Goal: Transaction & Acquisition: Purchase product/service

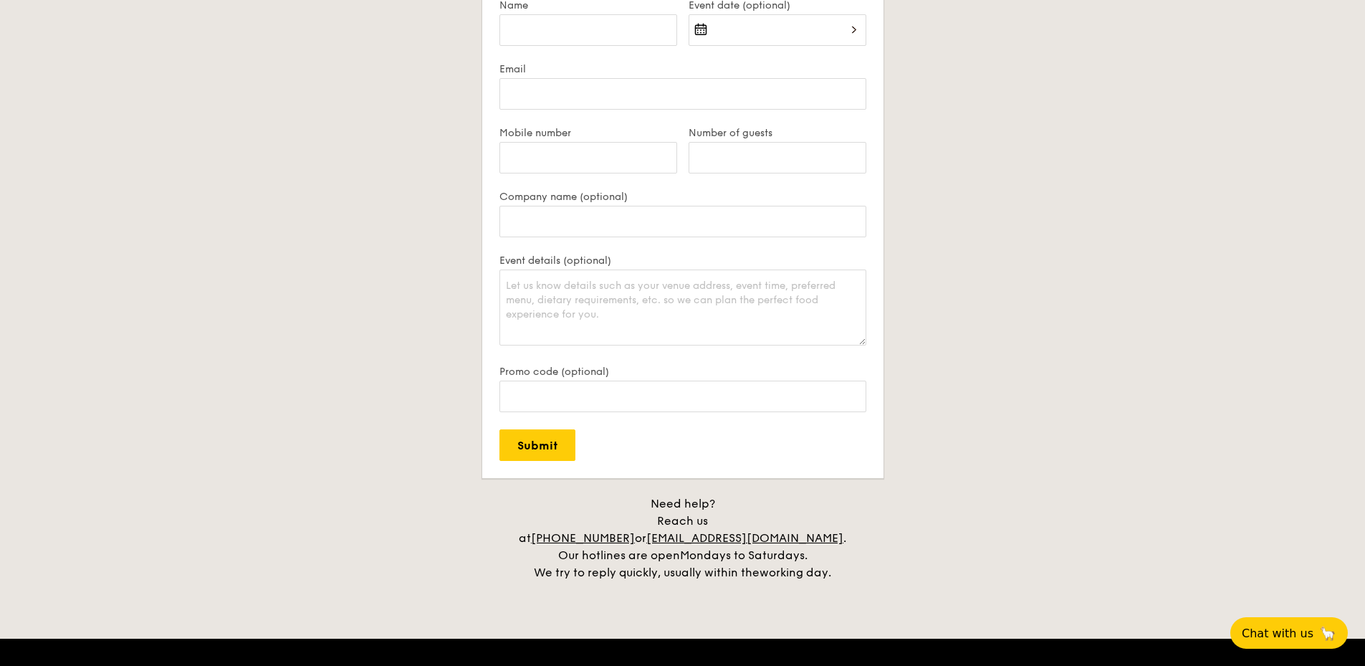
scroll to position [2389, 0]
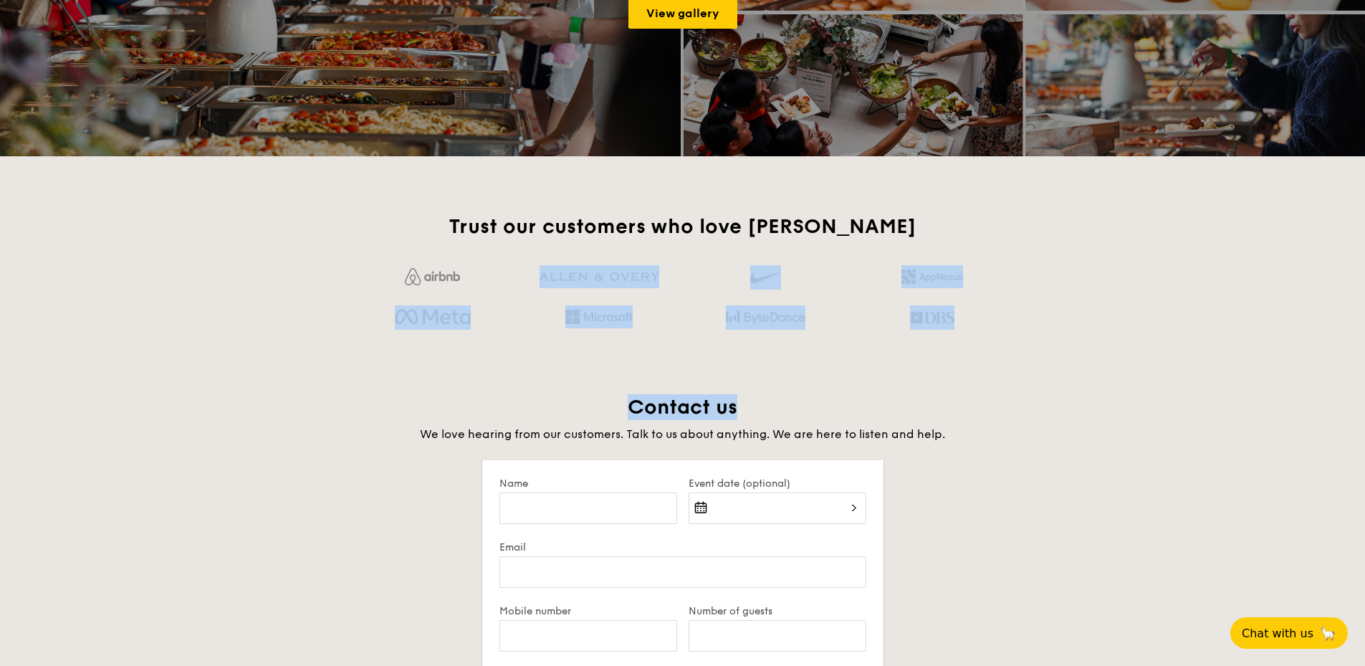
drag, startPoint x: 991, startPoint y: 341, endPoint x: 441, endPoint y: 270, distance: 555.0
click at [441, 270] on div "Trust our customers who love Grain Contact us We love hearing from our customer…" at bounding box center [683, 637] width 826 height 846
click at [441, 270] on img at bounding box center [432, 276] width 55 height 17
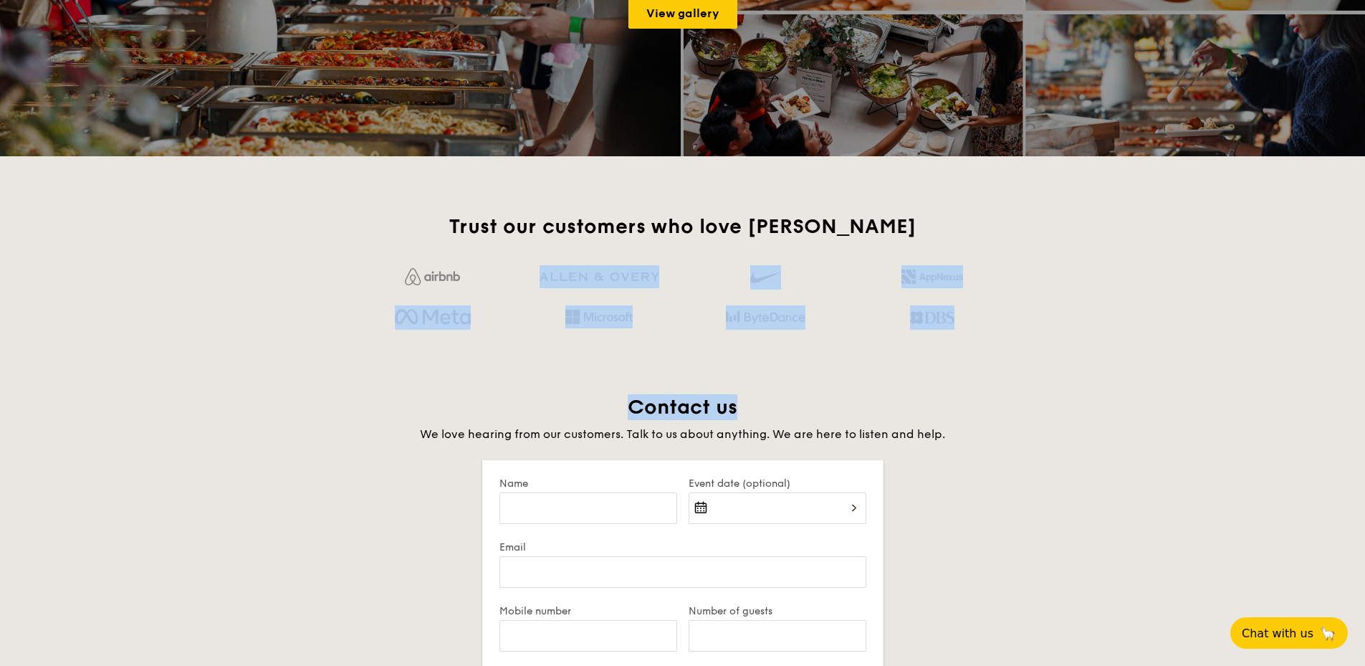
click at [598, 310] on img at bounding box center [598, 317] width 67 height 14
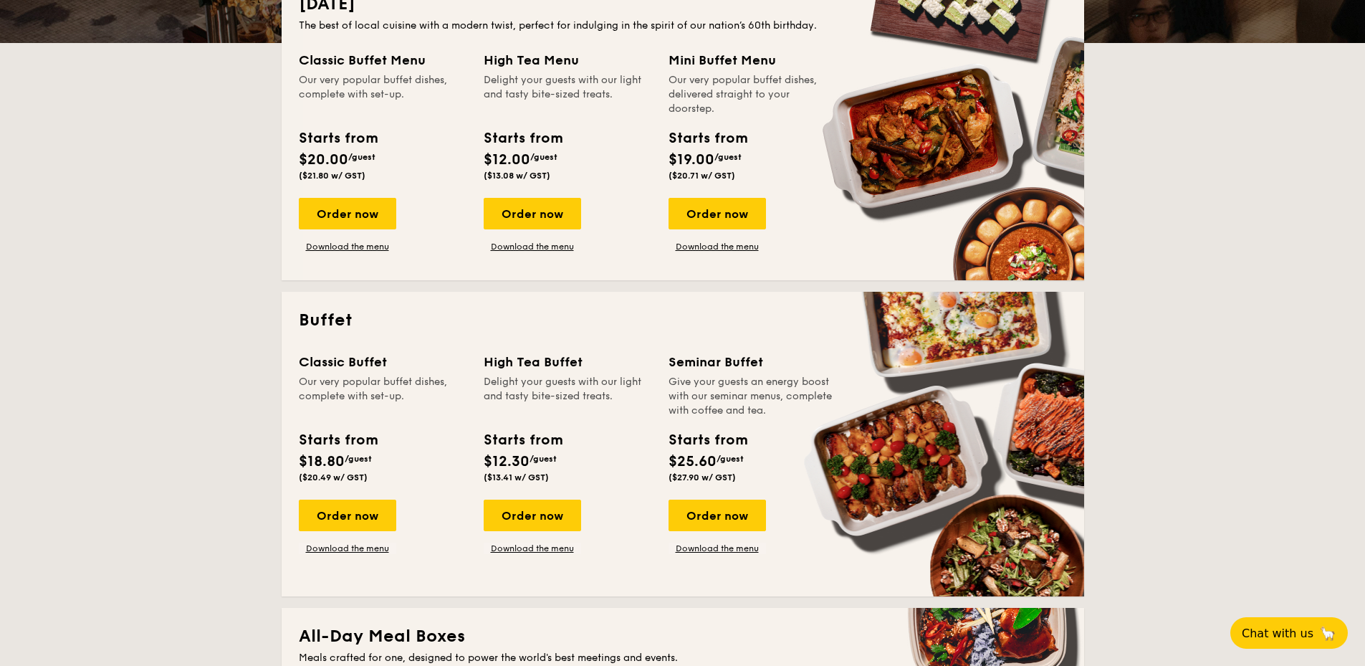
scroll to position [0, 0]
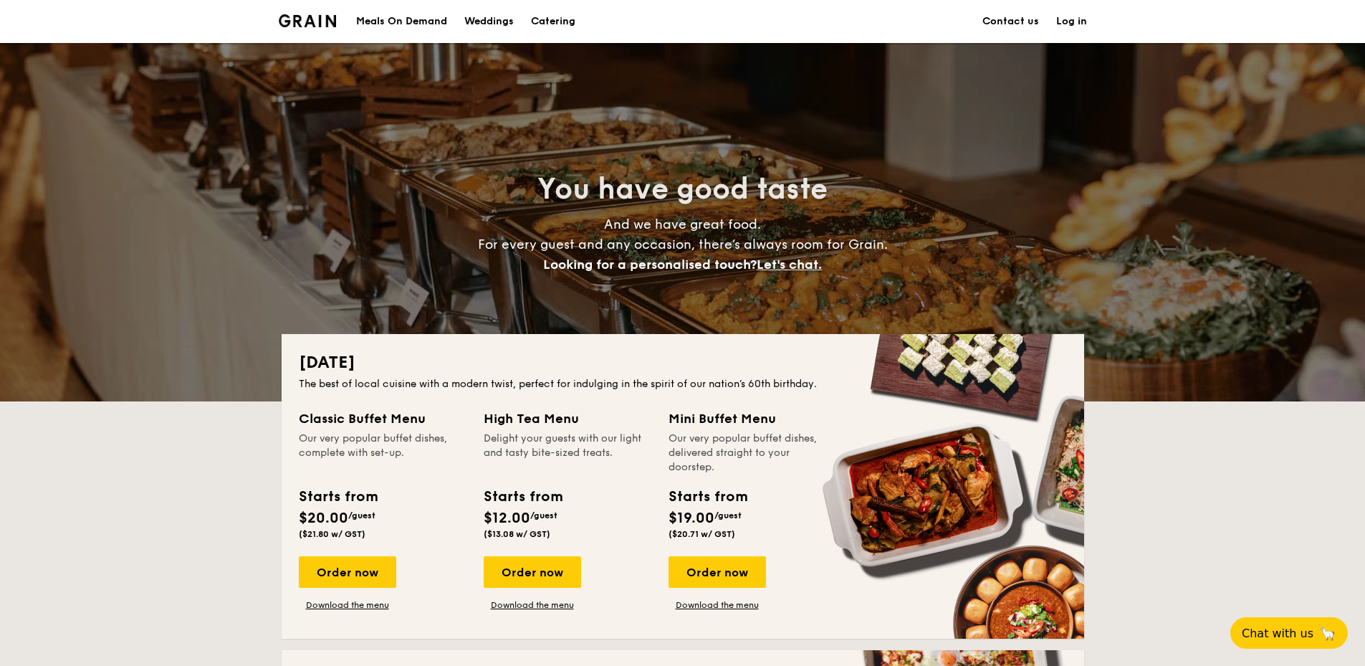
click at [1078, 264] on div "You have good taste And we have great food. For every guest and any occasion, t…" at bounding box center [683, 222] width 803 height 358
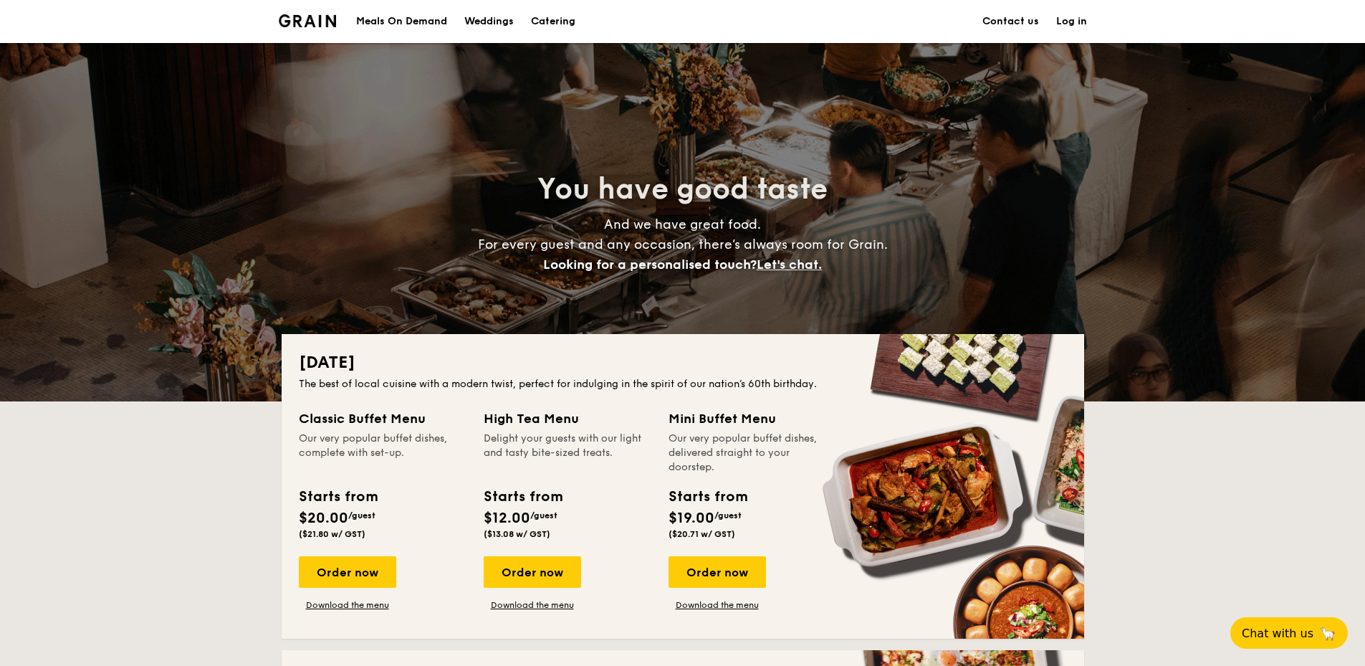
click at [254, 11] on div "Meals On Demand Weddings Catering Contact us Log in" at bounding box center [682, 21] width 1365 height 43
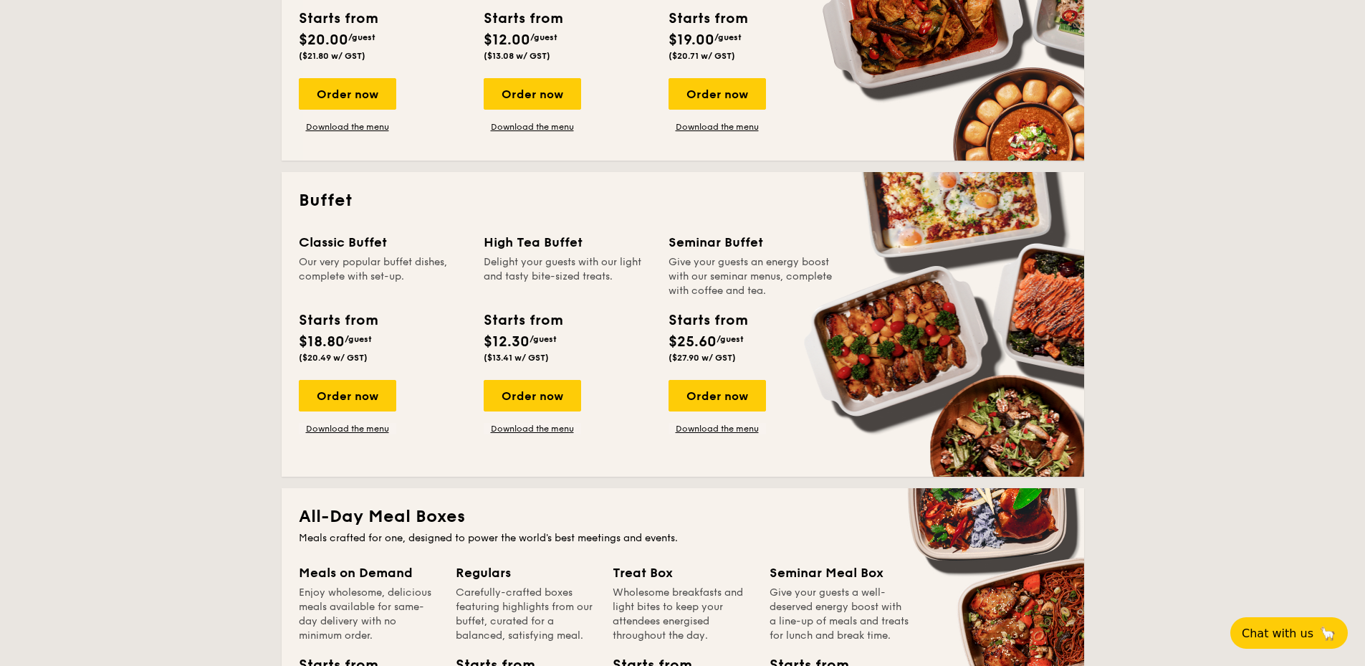
scroll to position [239, 0]
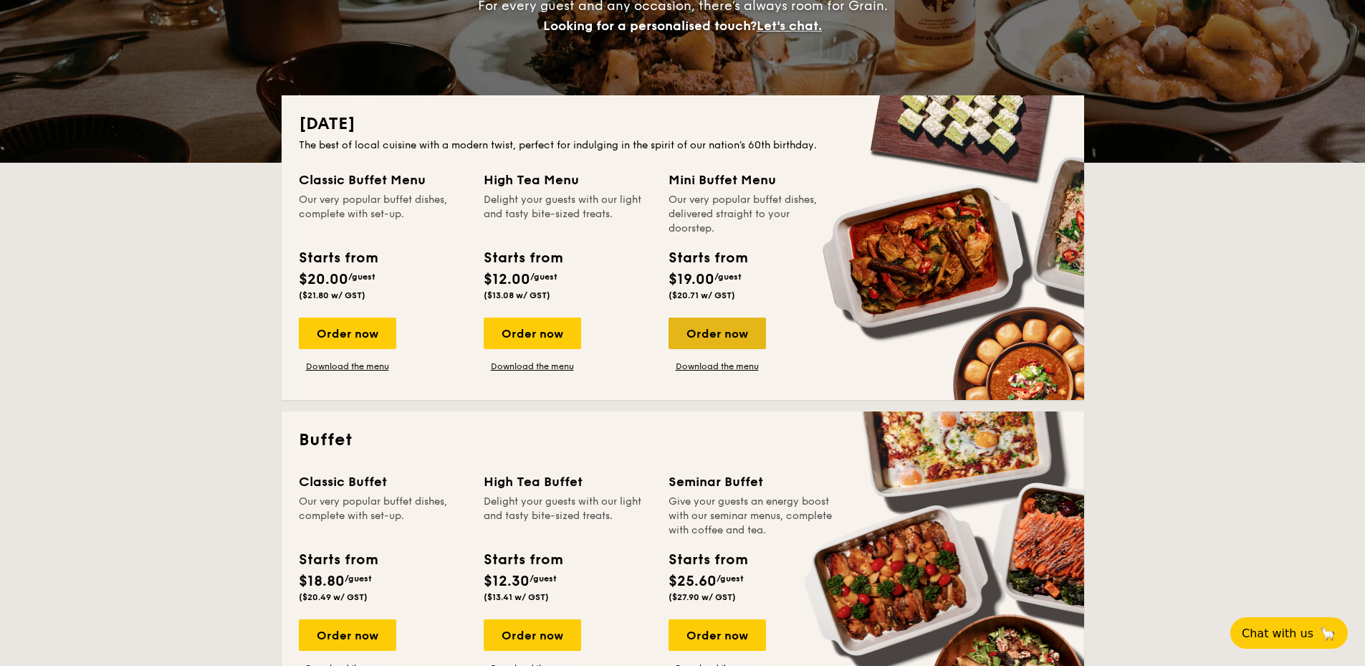
click at [743, 338] on div "Order now" at bounding box center [717, 333] width 97 height 32
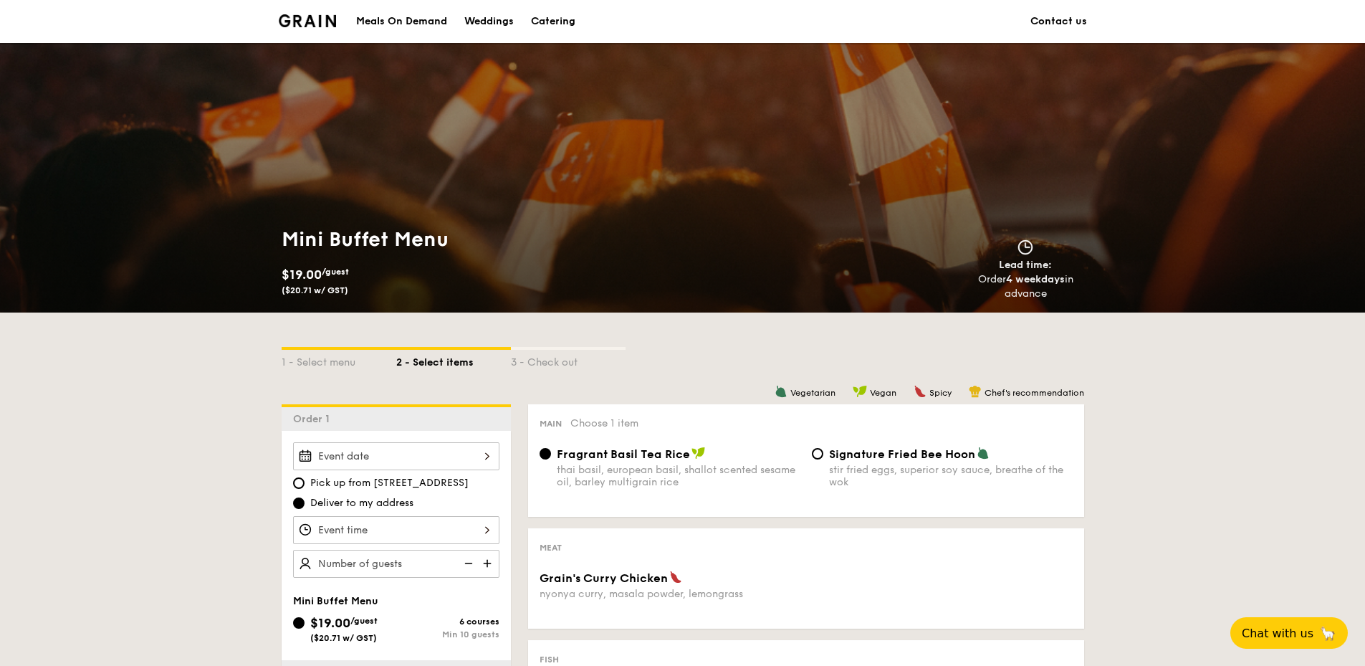
scroll to position [239, 0]
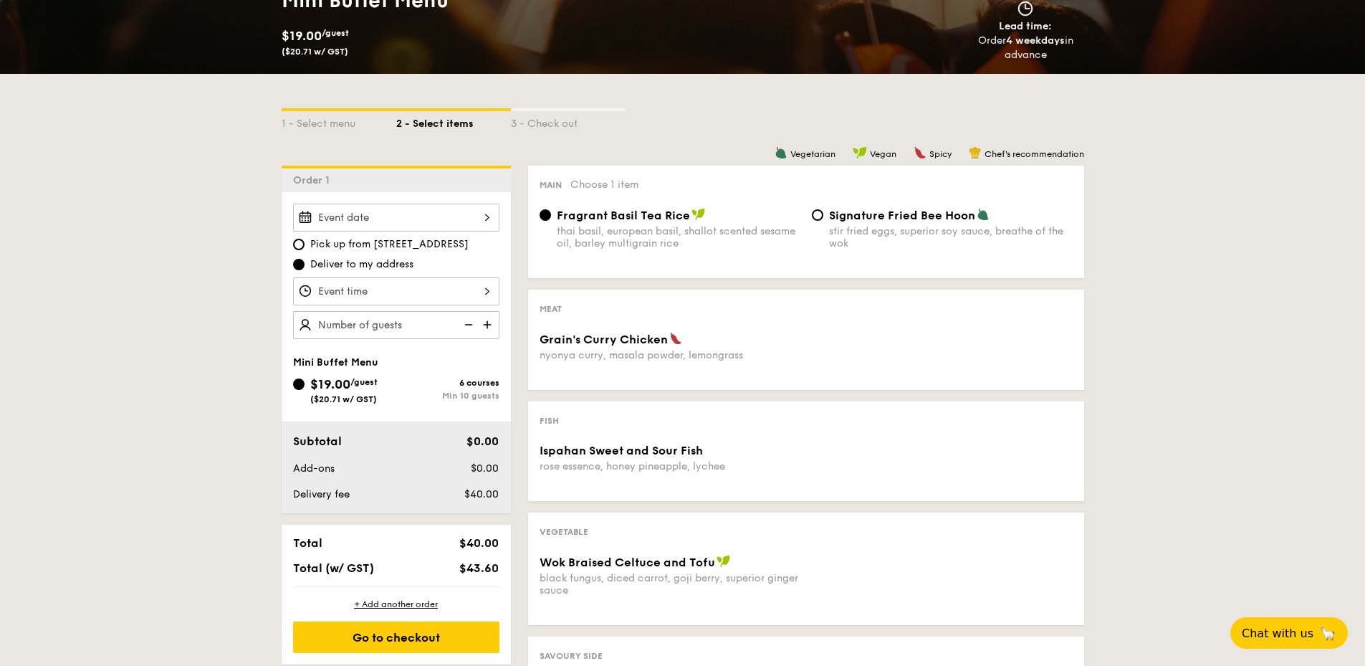
scroll to position [239, 0]
click at [316, 120] on div "1 - Select menu" at bounding box center [339, 121] width 115 height 20
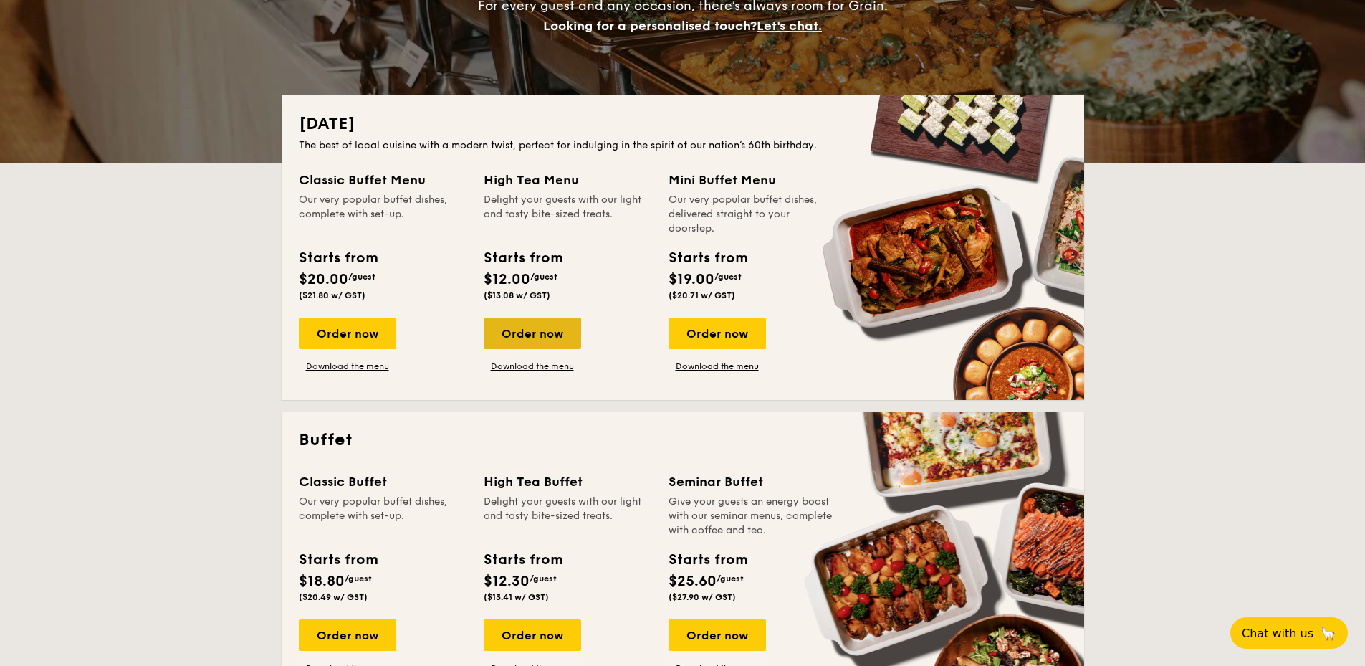
click at [549, 341] on div "Order now" at bounding box center [532, 333] width 97 height 32
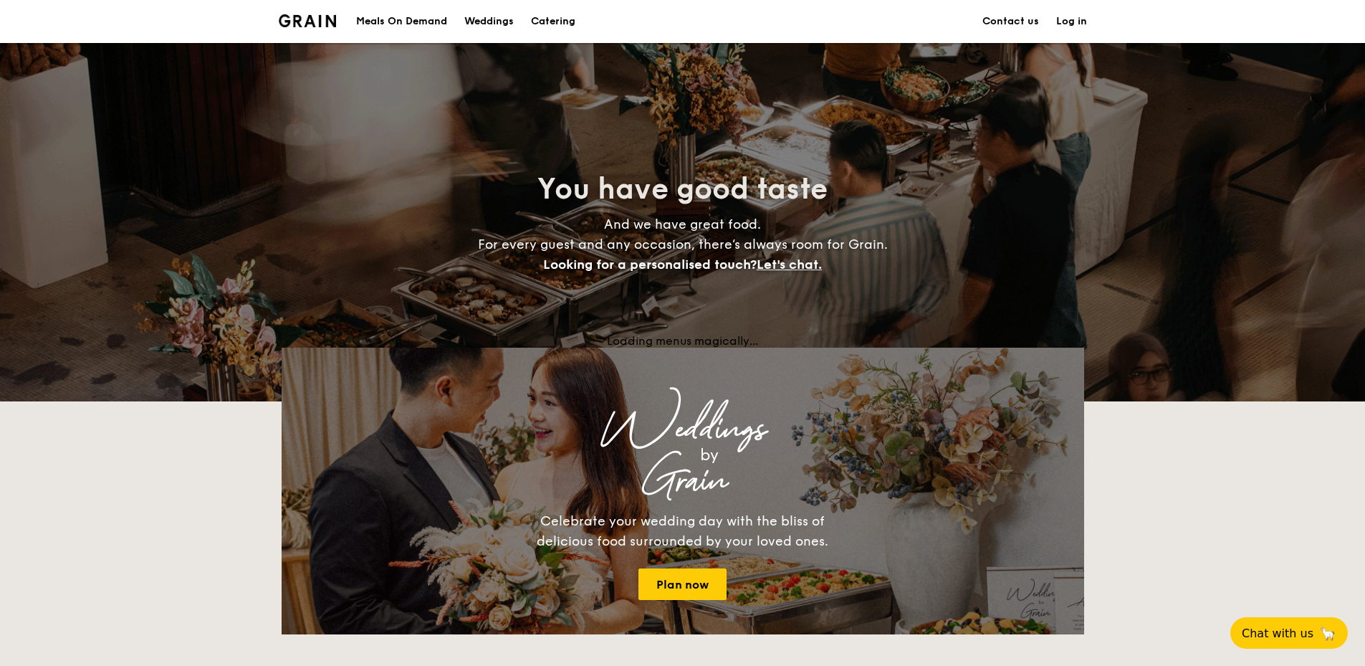
scroll to position [239, 0]
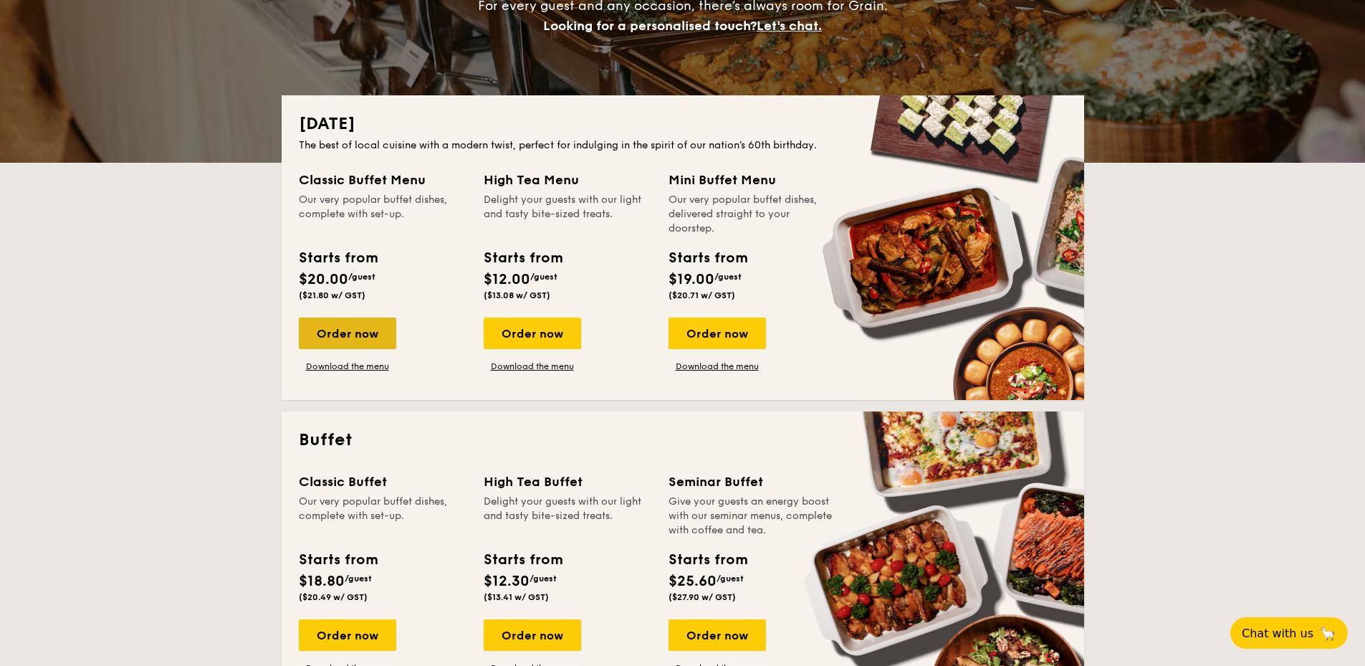
click at [340, 340] on div "Order now" at bounding box center [347, 333] width 97 height 32
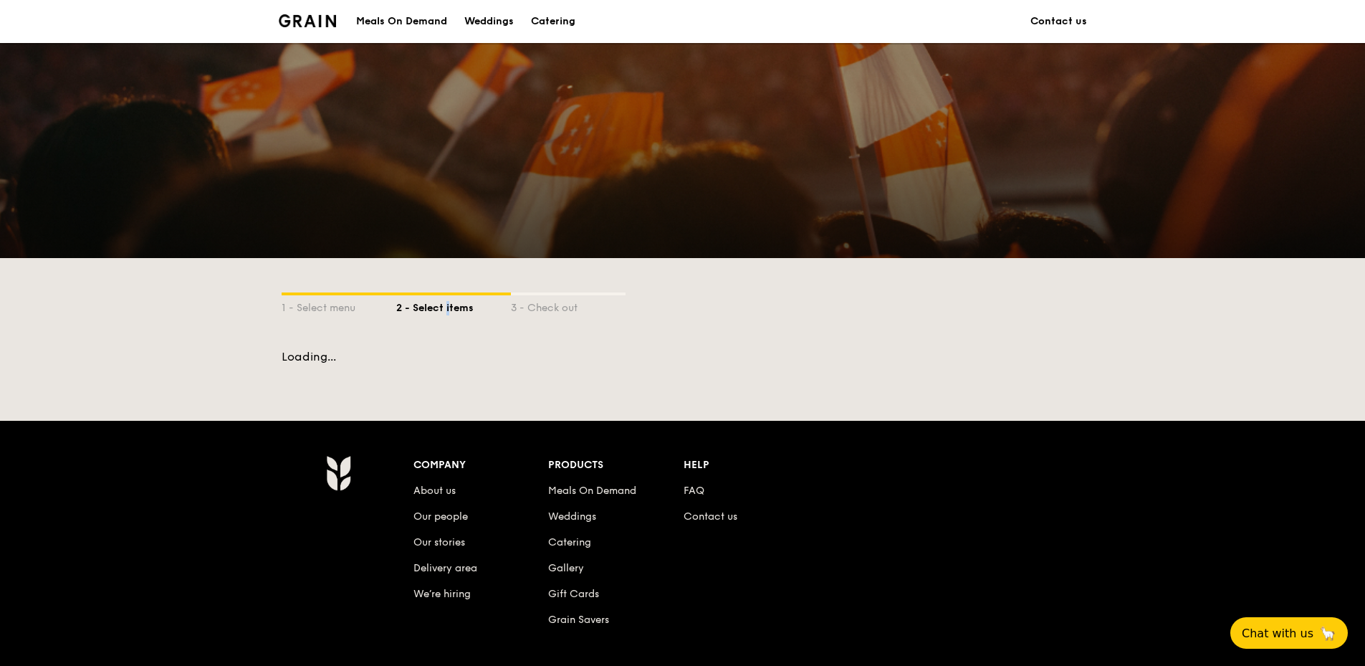
click at [426, 306] on div "2 - Select items" at bounding box center [453, 305] width 115 height 20
click at [234, 166] on div at bounding box center [682, 150] width 1365 height 215
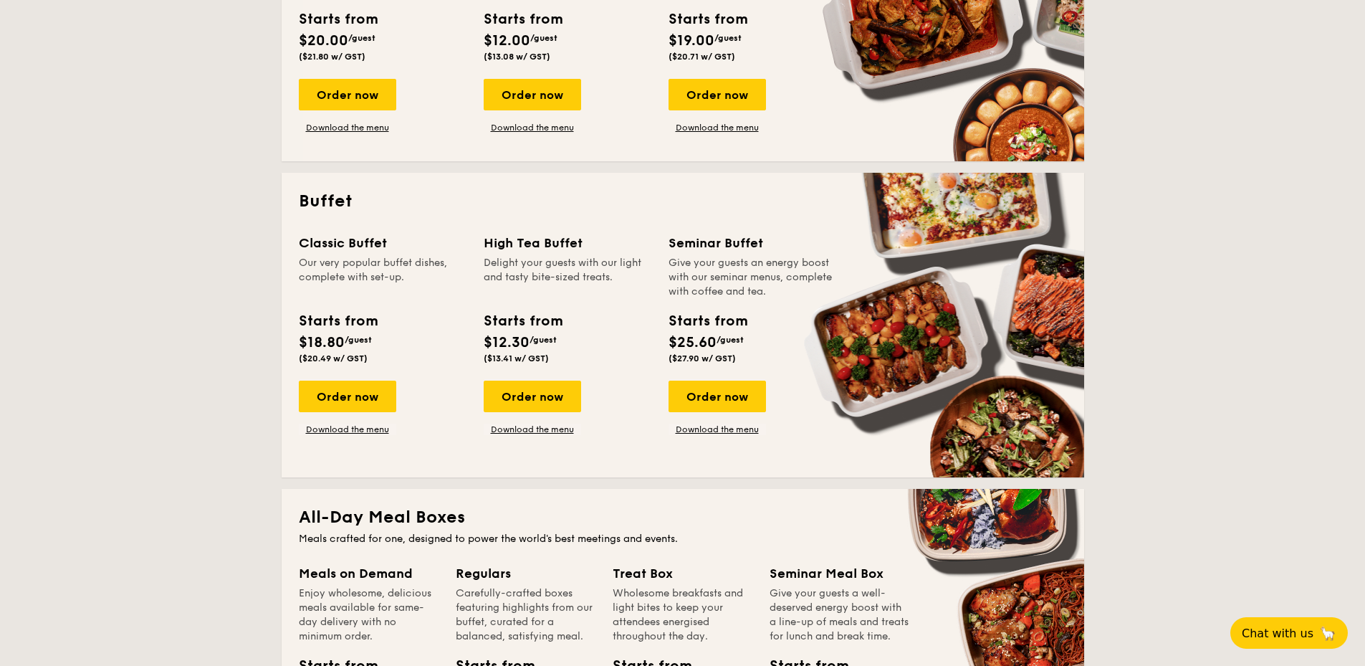
scroll to position [597, 0]
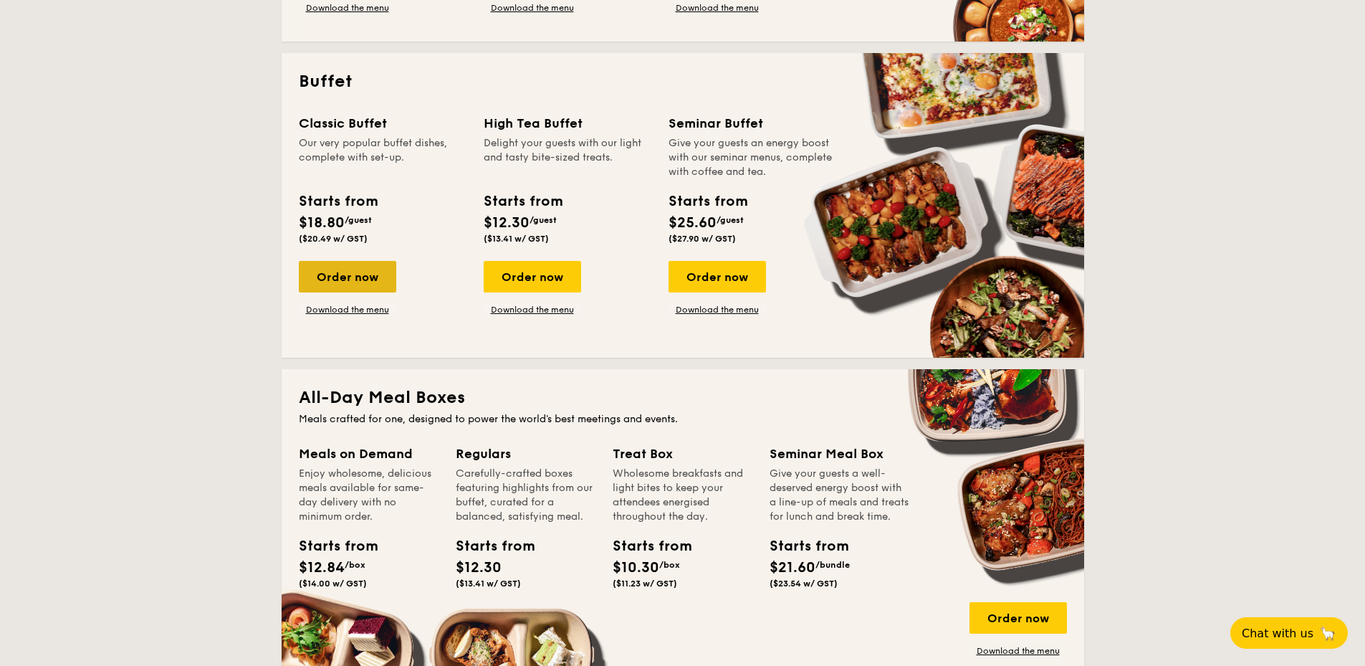
click at [379, 273] on div "Order now" at bounding box center [347, 277] width 97 height 32
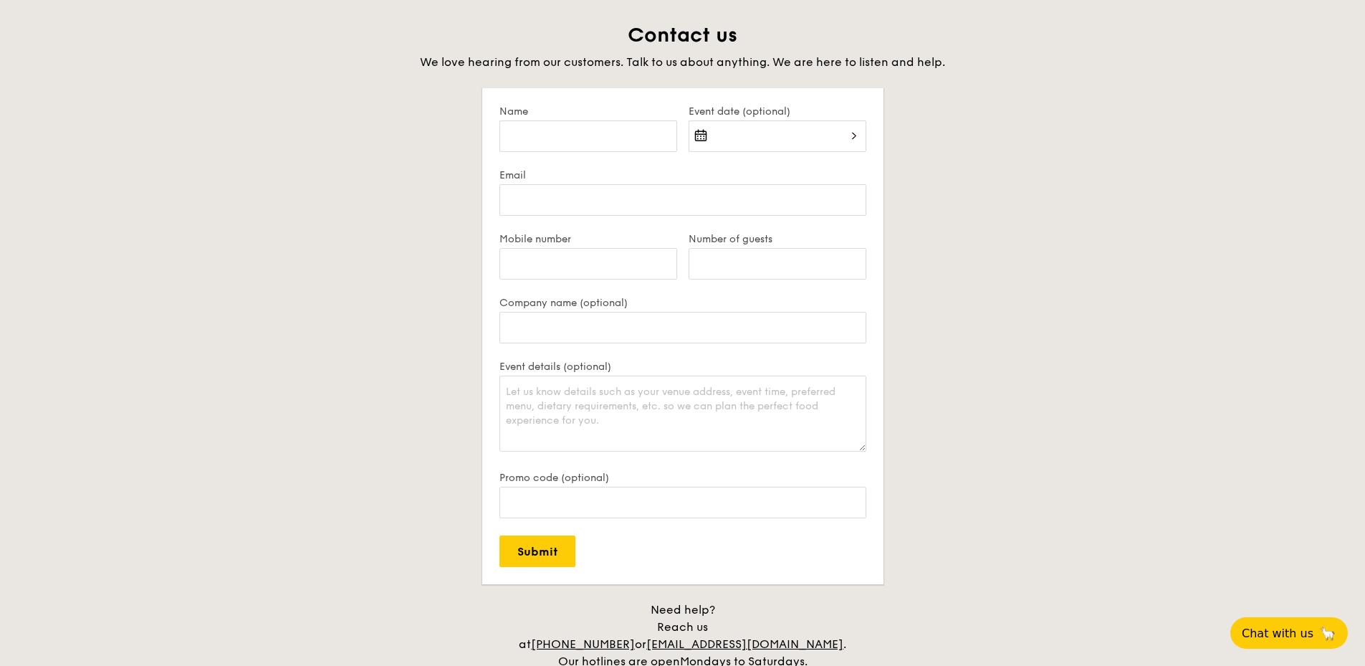
scroll to position [3119, 0]
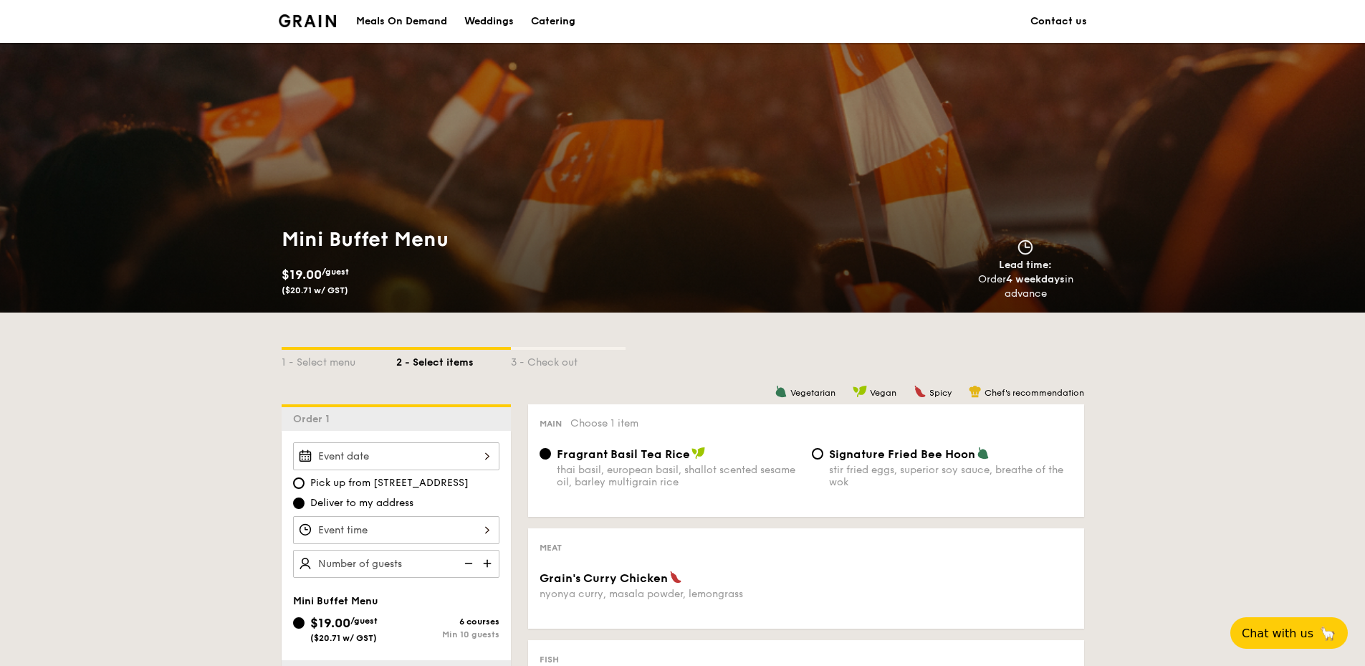
click at [328, 24] on img at bounding box center [308, 20] width 58 height 13
